Goal: Task Accomplishment & Management: Use online tool/utility

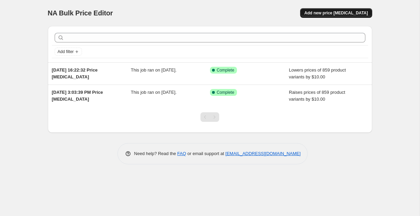
click at [337, 13] on span "Add new price [MEDICAL_DATA]" at bounding box center [337, 12] width 64 height 5
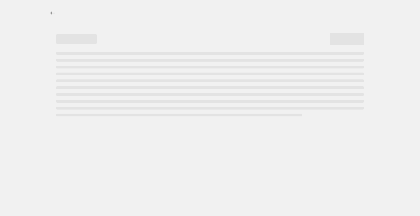
select select "percentage"
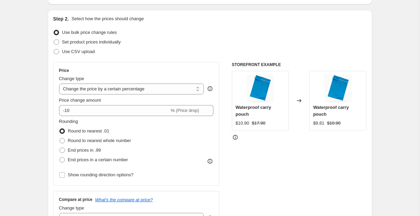
scroll to position [81, 0]
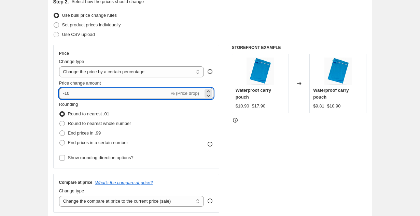
click at [167, 93] on input "-10" at bounding box center [114, 93] width 110 height 11
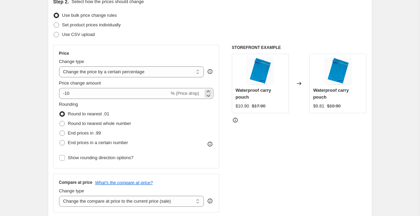
click at [182, 93] on span "% (Price drop)" at bounding box center [185, 93] width 28 height 5
click at [203, 93] on div "-10 % (Price drop)" at bounding box center [136, 93] width 155 height 11
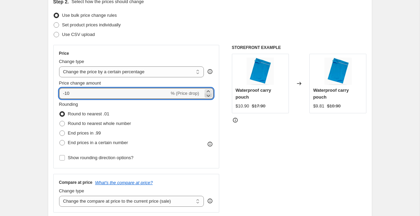
click at [208, 94] on icon at bounding box center [208, 95] width 7 height 7
click at [192, 74] on select "Change the price to a certain amount Change the price by a certain amount Chang…" at bounding box center [131, 71] width 145 height 11
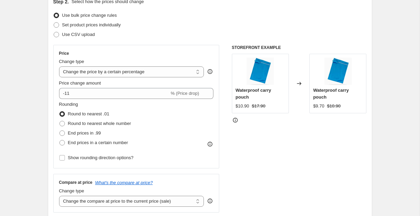
click at [123, 101] on fieldset "Rounding Round to nearest .01 Round to nearest whole number End prices in .99 E…" at bounding box center [95, 124] width 72 height 46
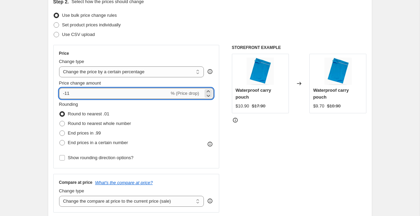
click at [120, 95] on input "-11" at bounding box center [114, 93] width 110 height 11
type input "-1"
type input "-50"
click at [258, 146] on div "STOREFRONT EXAMPLE Waterproof carry pouch $10.90 $17.90 Changed to Waterproof c…" at bounding box center [299, 128] width 135 height 167
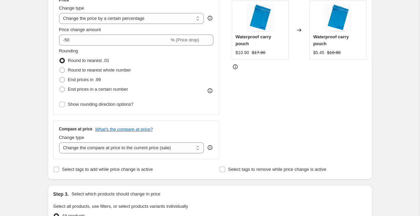
scroll to position [139, 0]
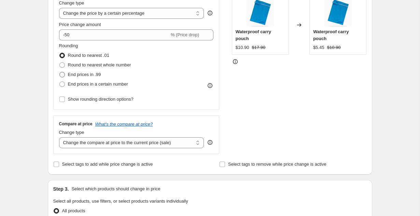
click at [88, 75] on span "End prices in .99" at bounding box center [84, 74] width 33 height 5
click at [60, 72] on input "End prices in .99" at bounding box center [59, 72] width 0 height 0
radio input "true"
click at [88, 75] on span "End prices in .99" at bounding box center [84, 74] width 33 height 5
click at [60, 72] on input "End prices in .99" at bounding box center [59, 72] width 0 height 0
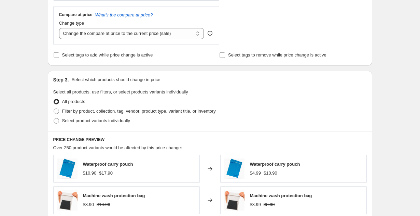
scroll to position [251, 0]
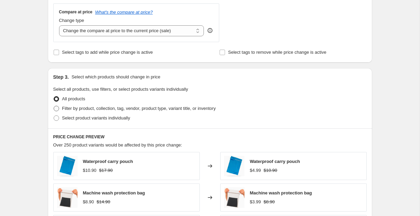
click at [100, 107] on span "Filter by product, collection, tag, vendor, product type, variant title, or inv…" at bounding box center [139, 108] width 154 height 5
click at [54, 106] on input "Filter by product, collection, tag, vendor, product type, variant title, or inv…" at bounding box center [54, 106] width 0 height 0
radio input "true"
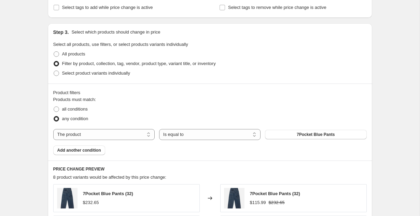
scroll to position [302, 0]
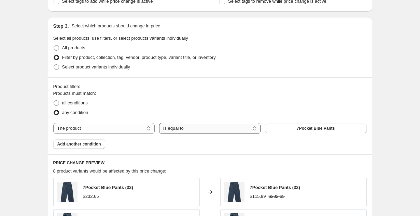
click at [200, 133] on select "Is equal to Is not equal to" at bounding box center [210, 128] width 102 height 11
click at [148, 123] on select "The product The product's collection The product's tag The product's vendor The…" at bounding box center [104, 128] width 102 height 11
select select "collection"
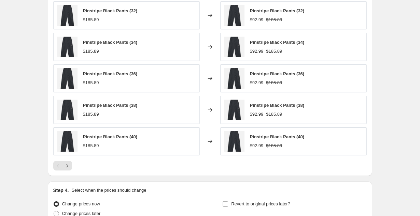
scroll to position [545, 0]
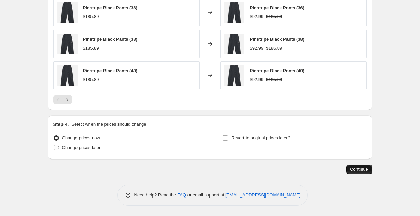
click at [355, 169] on span "Continue" at bounding box center [360, 168] width 18 height 5
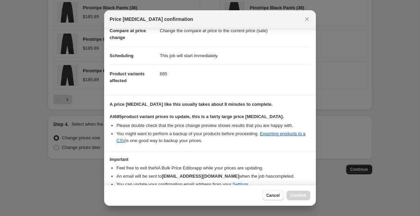
scroll to position [68, 0]
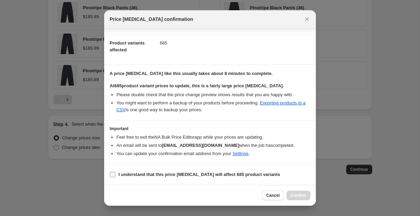
click at [216, 172] on b "I understand that this price change job will affect 685 product variants" at bounding box center [200, 174] width 162 height 5
click at [116, 172] on input "I understand that this price change job will affect 685 product variants" at bounding box center [112, 174] width 5 height 5
checkbox input "true"
click at [295, 197] on span "Confirm" at bounding box center [299, 194] width 16 height 5
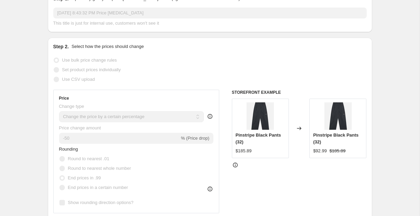
scroll to position [93, 0]
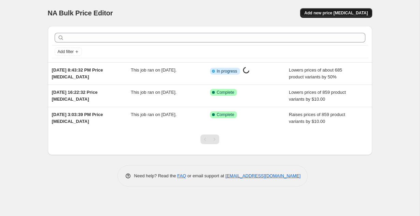
click at [326, 17] on button "Add new price [MEDICAL_DATA]" at bounding box center [336, 13] width 72 height 10
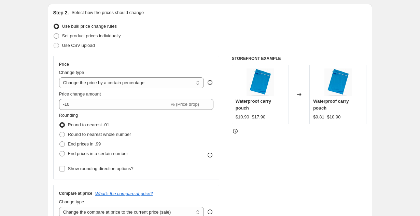
scroll to position [73, 0]
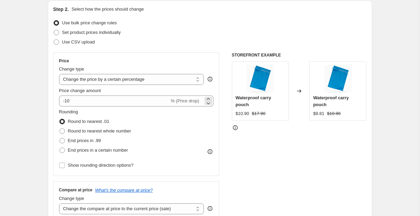
click at [182, 100] on span "% (Price drop)" at bounding box center [185, 100] width 28 height 5
click at [193, 82] on select "Change the price to a certain amount Change the price by a certain amount Chang…" at bounding box center [131, 79] width 145 height 11
select select "to"
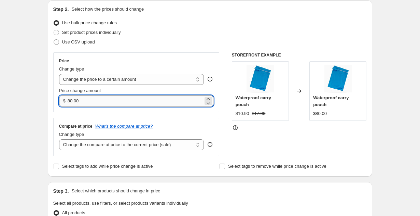
click at [104, 103] on input "80.00" at bounding box center [136, 100] width 136 height 11
drag, startPoint x: 104, startPoint y: 103, endPoint x: 41, endPoint y: 98, distance: 63.8
type input "19.00"
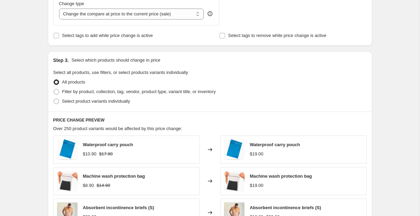
scroll to position [209, 0]
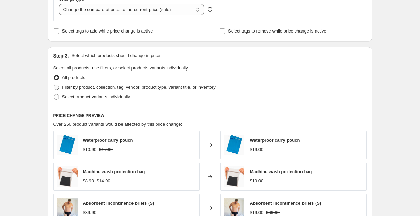
click at [93, 88] on span "Filter by product, collection, tag, vendor, product type, variant title, or inv…" at bounding box center [139, 86] width 154 height 5
click at [54, 85] on input "Filter by product, collection, tag, vendor, product type, variant title, or inv…" at bounding box center [54, 84] width 0 height 0
radio input "true"
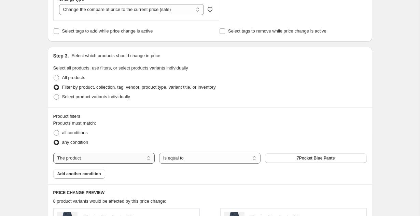
click at [131, 154] on select "The product The product's collection The product's tag The product's vendor The…" at bounding box center [104, 157] width 102 height 11
click at [80, 78] on span "All products" at bounding box center [73, 77] width 23 height 5
click at [54, 75] on input "All products" at bounding box center [54, 75] width 0 height 0
radio input "true"
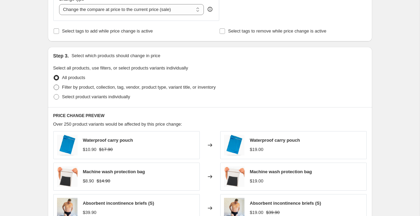
click at [88, 87] on span "Filter by product, collection, tag, vendor, product type, variant title, or inv…" at bounding box center [139, 86] width 154 height 5
click at [54, 85] on input "Filter by product, collection, tag, vendor, product type, variant title, or inv…" at bounding box center [54, 84] width 0 height 0
radio input "true"
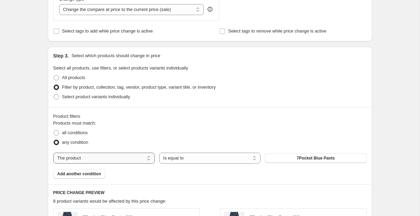
click at [121, 161] on select "The product The product's collection The product's tag The product's vendor The…" at bounding box center [104, 157] width 102 height 11
select select "collection"
click at [311, 157] on span "PANTS & SWEATPANTS" at bounding box center [316, 157] width 47 height 5
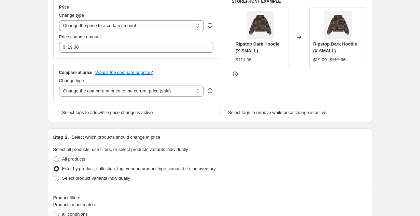
scroll to position [118, 0]
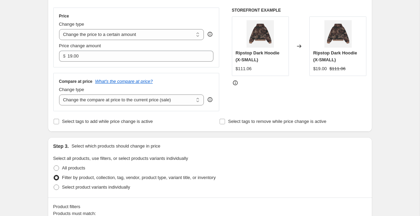
click at [91, 65] on div "Price Change type Change the price to a certain amount Change the price by a ce…" at bounding box center [136, 38] width 166 height 60
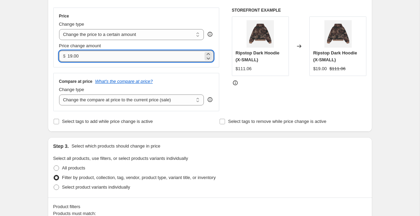
click at [89, 55] on input "19.00" at bounding box center [136, 56] width 136 height 11
type input "19.90"
click at [212, 83] on div "Compare at price What's the compare at price?" at bounding box center [136, 81] width 155 height 5
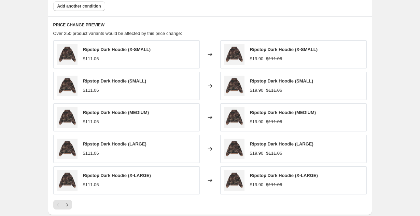
scroll to position [481, 0]
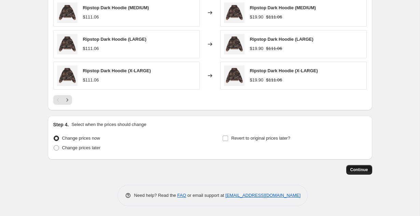
click at [361, 169] on span "Continue" at bounding box center [360, 169] width 18 height 5
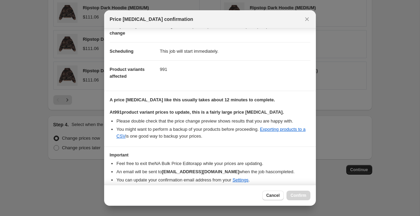
scroll to position [68, 0]
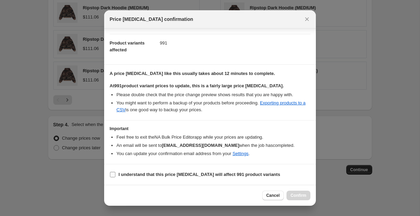
click at [233, 174] on b "I understand that this price change job will affect 991 product variants" at bounding box center [200, 174] width 162 height 5
click at [116, 174] on input "I understand that this price change job will affect 991 product variants" at bounding box center [112, 174] width 5 height 5
checkbox input "true"
click at [299, 196] on span "Confirm" at bounding box center [299, 194] width 16 height 5
